Goal: Task Accomplishment & Management: Manage account settings

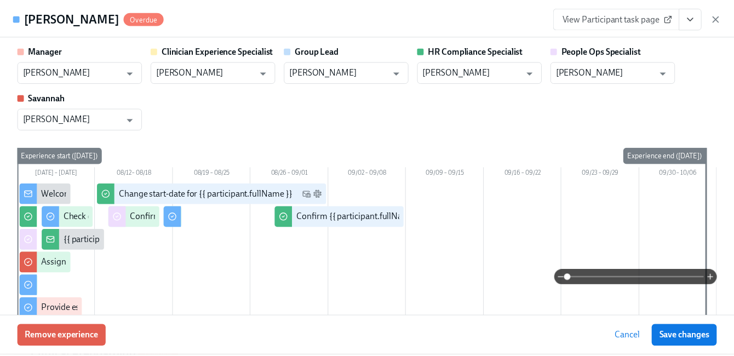
scroll to position [274, 0]
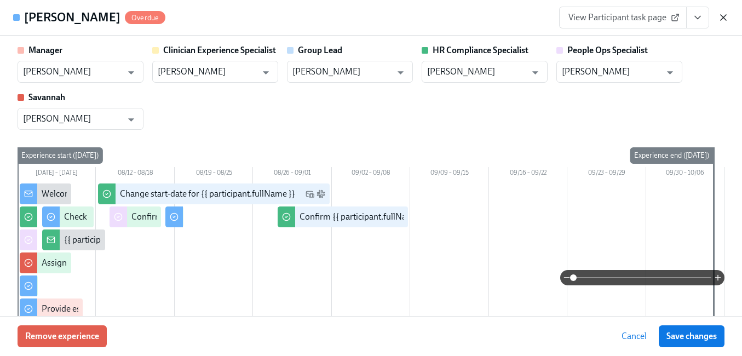
click at [725, 13] on icon "button" at bounding box center [723, 17] width 11 height 11
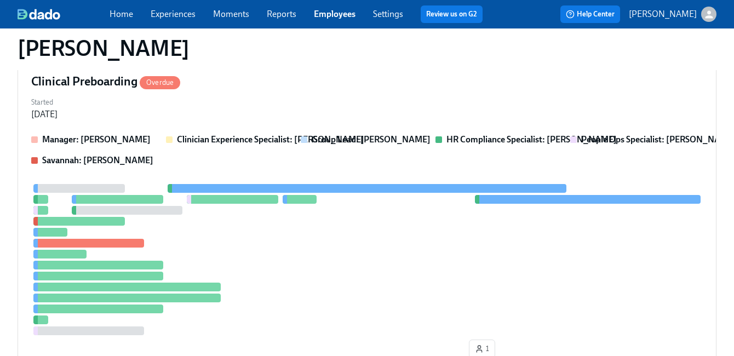
click at [337, 10] on link "Employees" at bounding box center [335, 14] width 42 height 10
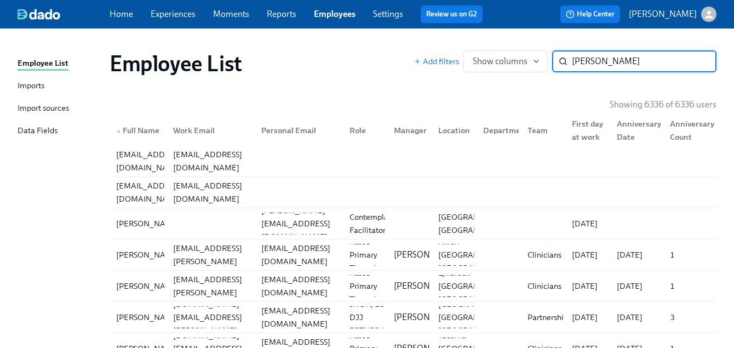
type input "sweatt"
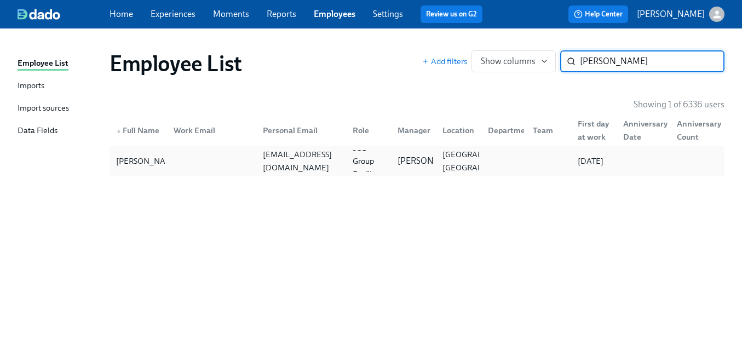
click at [333, 160] on div "ciarachanel43@gmail.com" at bounding box center [300, 161] width 85 height 26
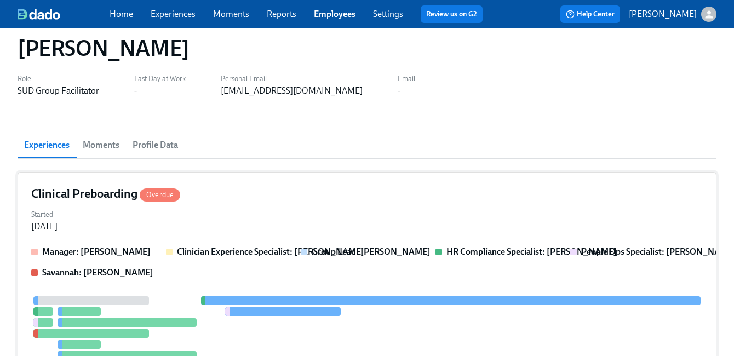
scroll to position [31, 0]
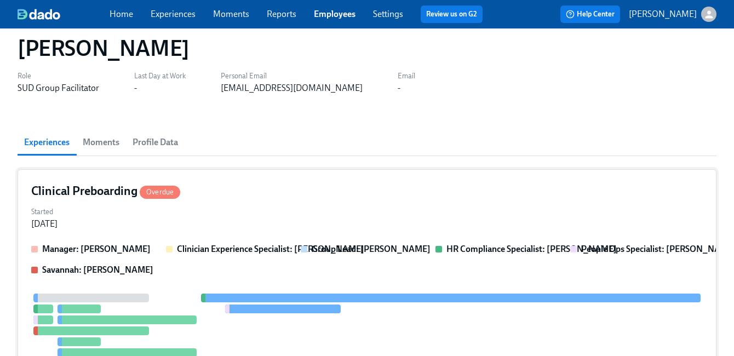
click at [339, 198] on div "Clinical Preboarding Overdue" at bounding box center [366, 191] width 671 height 16
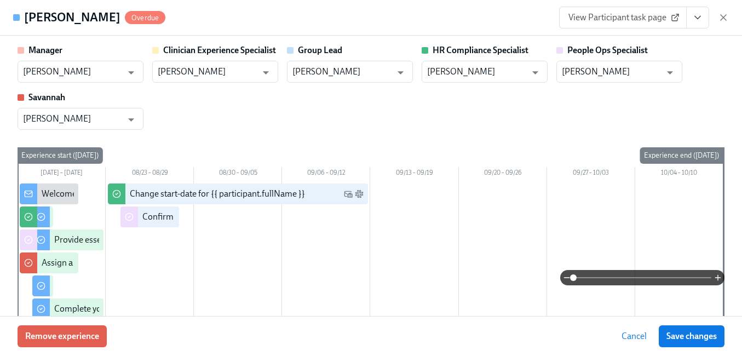
click at [698, 17] on icon "View task page" at bounding box center [697, 17] width 11 height 11
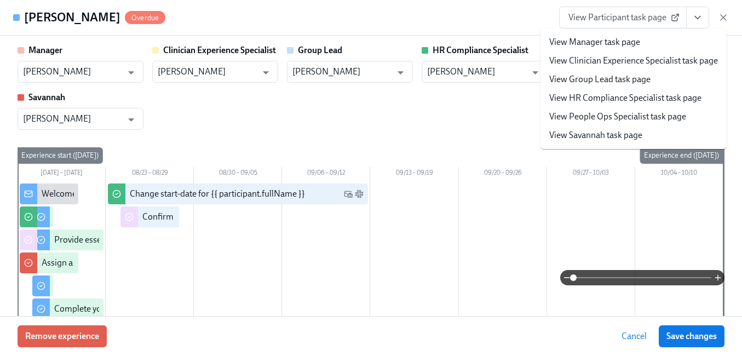
click at [641, 117] on link "View People Ops Specialist task page" at bounding box center [617, 117] width 137 height 12
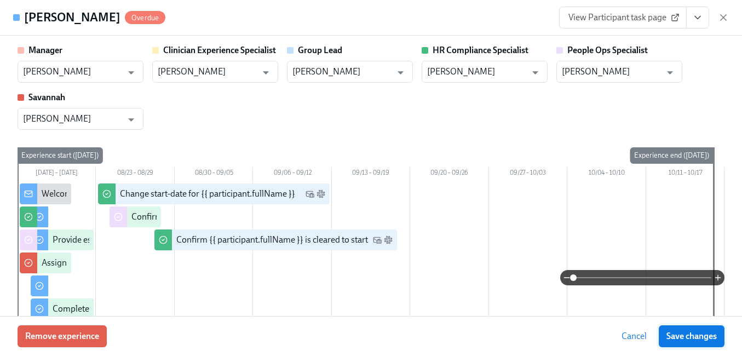
click at [690, 335] on span "Save changes" at bounding box center [691, 336] width 50 height 11
click at [725, 16] on icon "button" at bounding box center [723, 17] width 11 height 11
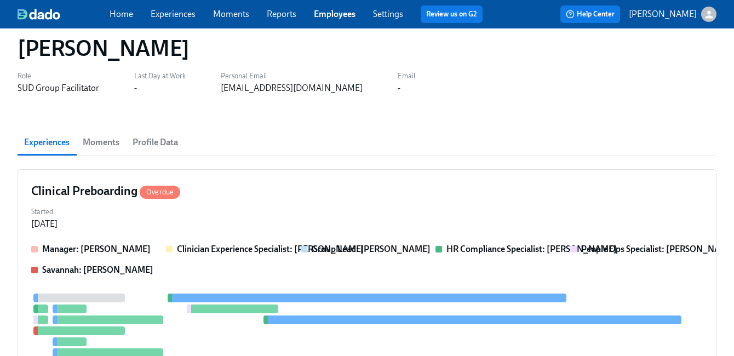
drag, startPoint x: 348, startPoint y: 16, endPoint x: 360, endPoint y: 19, distance: 12.4
click at [348, 16] on link "Employees" at bounding box center [335, 14] width 42 height 10
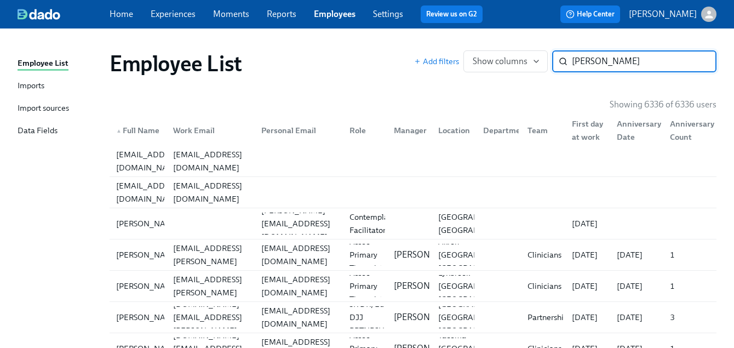
type input "alexis smith"
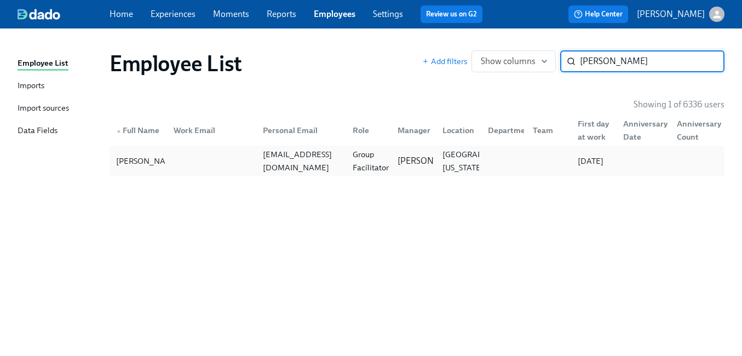
click at [368, 165] on div "Group Facilitator" at bounding box center [370, 161] width 45 height 26
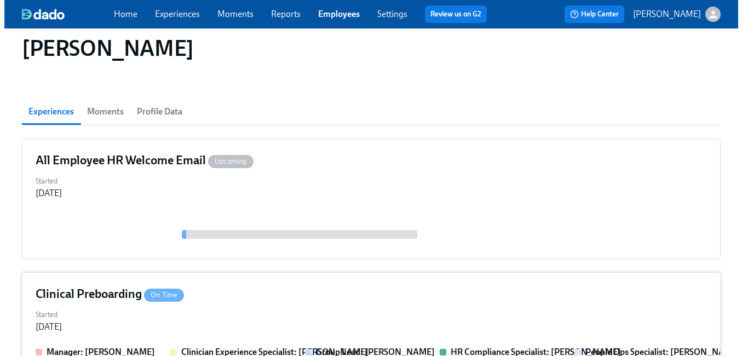
scroll to position [200, 0]
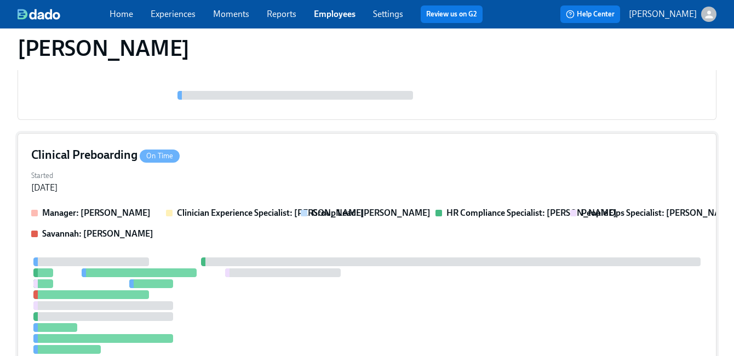
click at [342, 183] on div "Started Aug 22, 2025" at bounding box center [366, 181] width 671 height 26
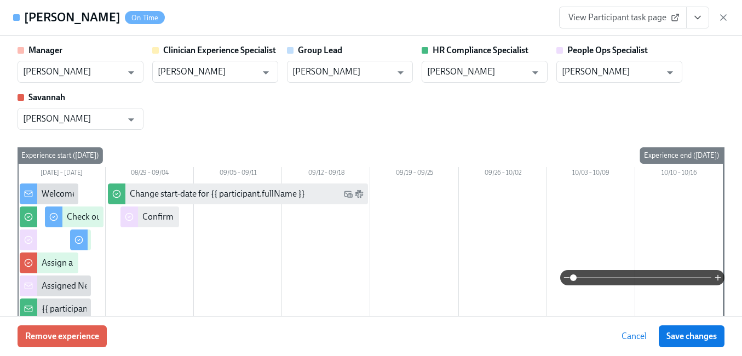
click at [699, 17] on icon "View task page" at bounding box center [697, 17] width 5 height 3
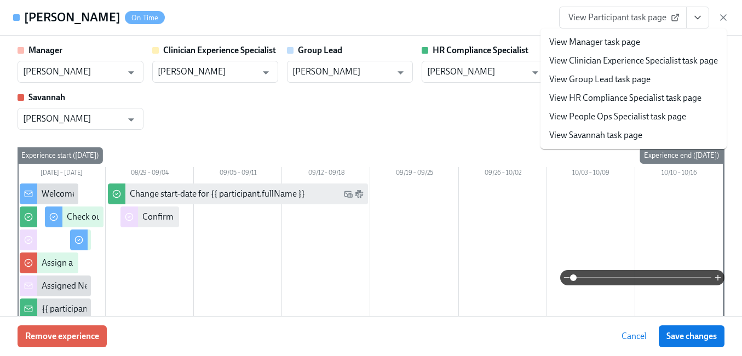
click at [652, 116] on link "View People Ops Specialist task page" at bounding box center [617, 117] width 137 height 12
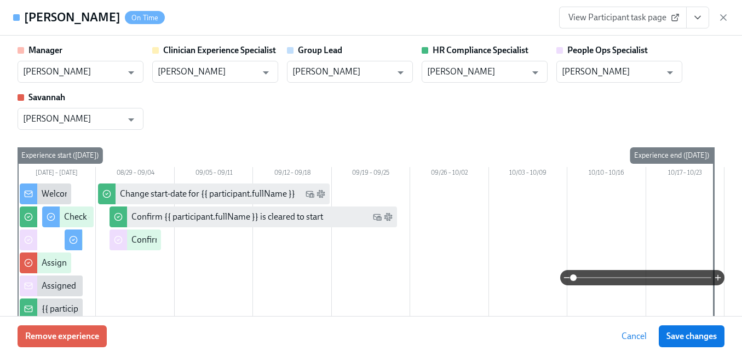
drag, startPoint x: 704, startPoint y: 338, endPoint x: 661, endPoint y: 8, distance: 332.9
click at [704, 338] on span "Save changes" at bounding box center [691, 336] width 50 height 11
click at [690, 334] on span "Save changes" at bounding box center [691, 336] width 50 height 11
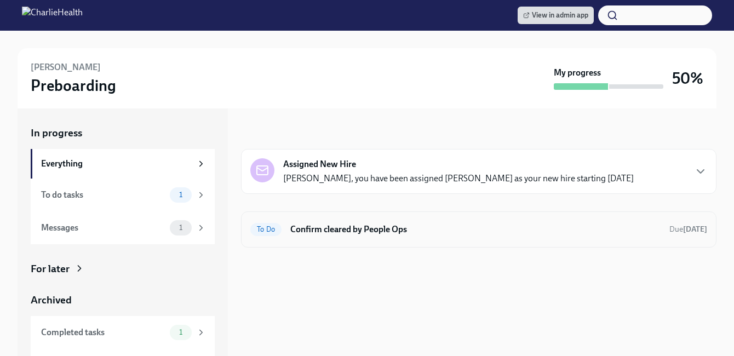
click at [388, 233] on h6 "Confirm cleared by People Ops" at bounding box center [475, 229] width 370 height 12
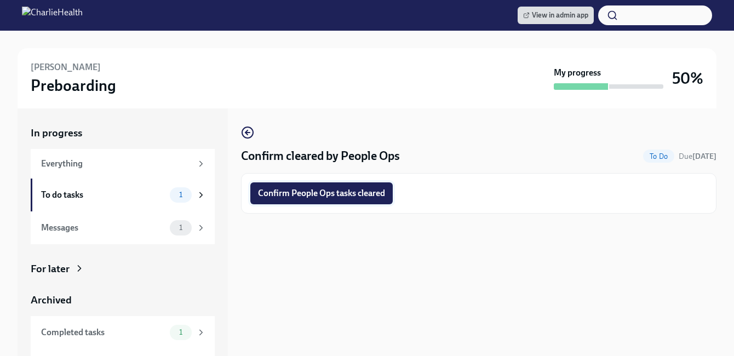
click at [348, 196] on span "Confirm People Ops tasks cleared" at bounding box center [321, 193] width 127 height 11
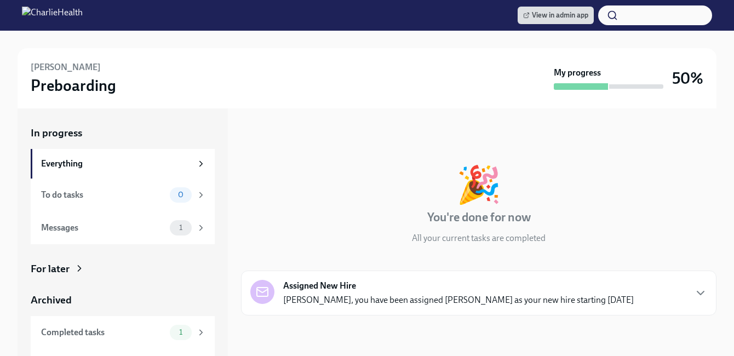
click at [72, 266] on div "For later" at bounding box center [123, 269] width 184 height 14
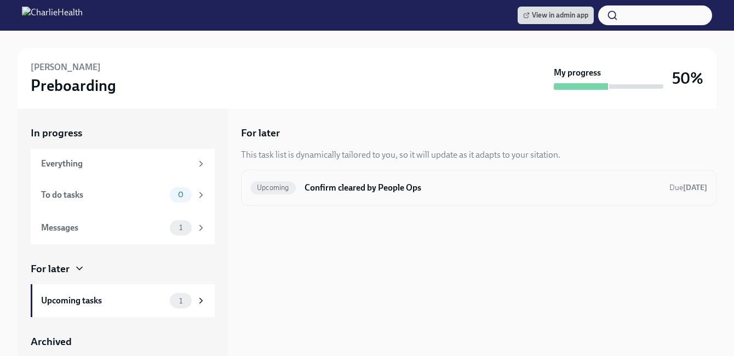
click at [425, 190] on h6 "Confirm cleared by People Ops" at bounding box center [482, 188] width 356 height 12
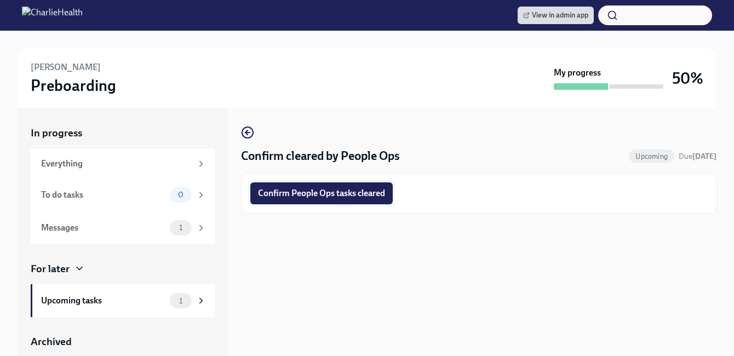
click at [344, 203] on button "Confirm People Ops tasks cleared" at bounding box center [321, 193] width 142 height 22
